Goal: Register for event/course

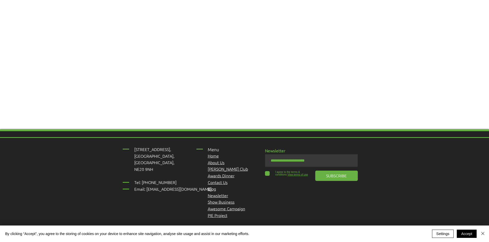
scroll to position [439, 0]
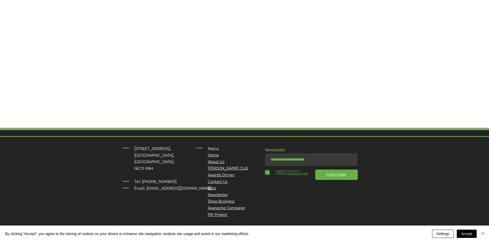
drag, startPoint x: 484, startPoint y: 233, endPoint x: 478, endPoint y: 231, distance: 6.7
click at [484, 233] on img "Close" at bounding box center [483, 234] width 6 height 6
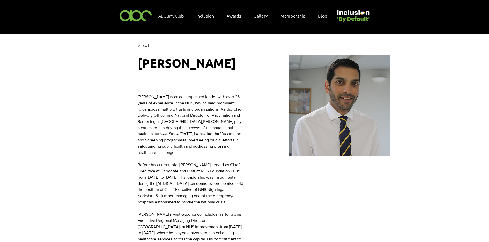
scroll to position [0, 0]
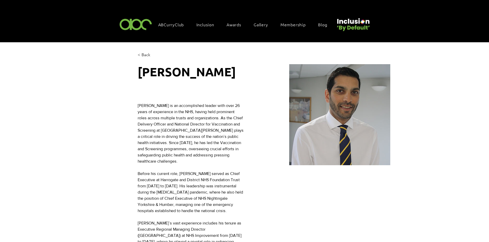
click at [350, 24] on img at bounding box center [353, 23] width 36 height 18
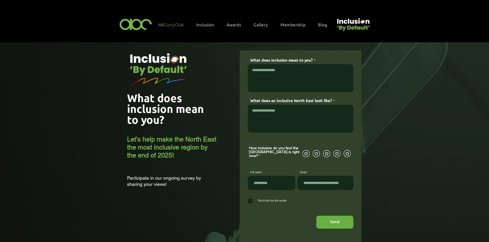
click at [165, 24] on span "ABCurryClub" at bounding box center [171, 25] width 26 height 6
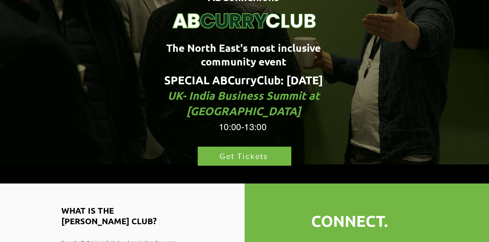
scroll to position [77, 0]
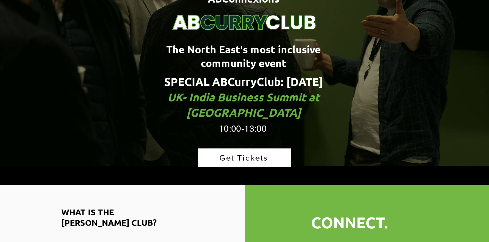
click at [242, 149] on span "Get Tickets" at bounding box center [244, 158] width 93 height 19
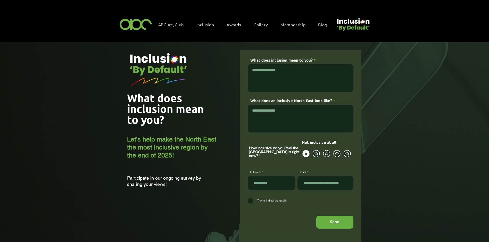
click at [306, 154] on icon "main content" at bounding box center [306, 154] width 8 height 8
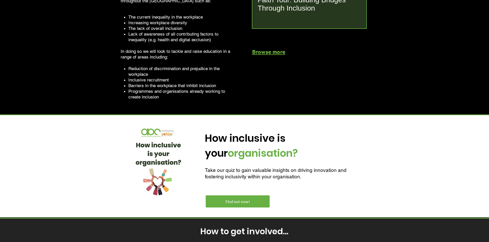
scroll to position [929, 0]
